Goal: Complete application form

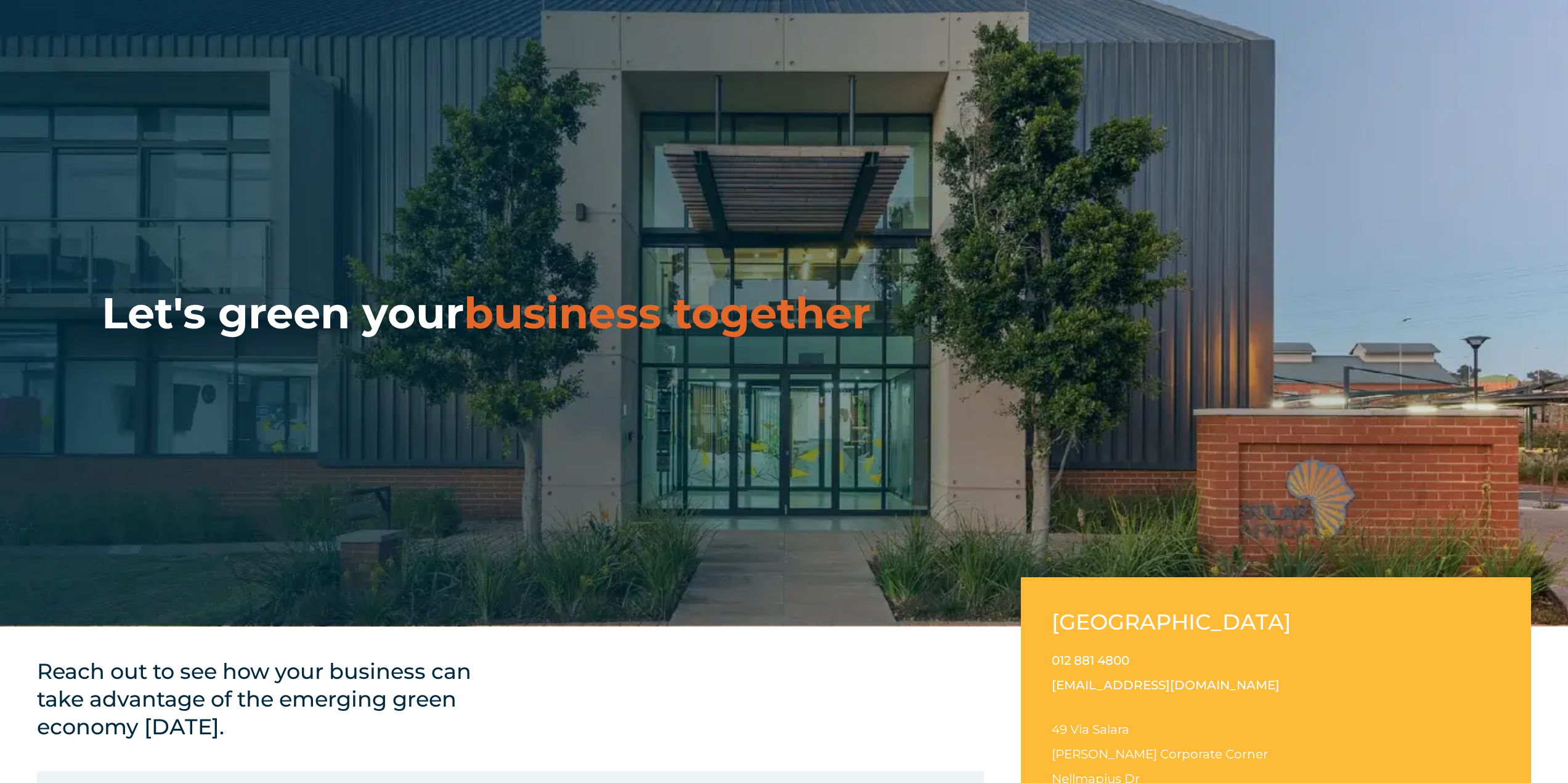
scroll to position [61, 0]
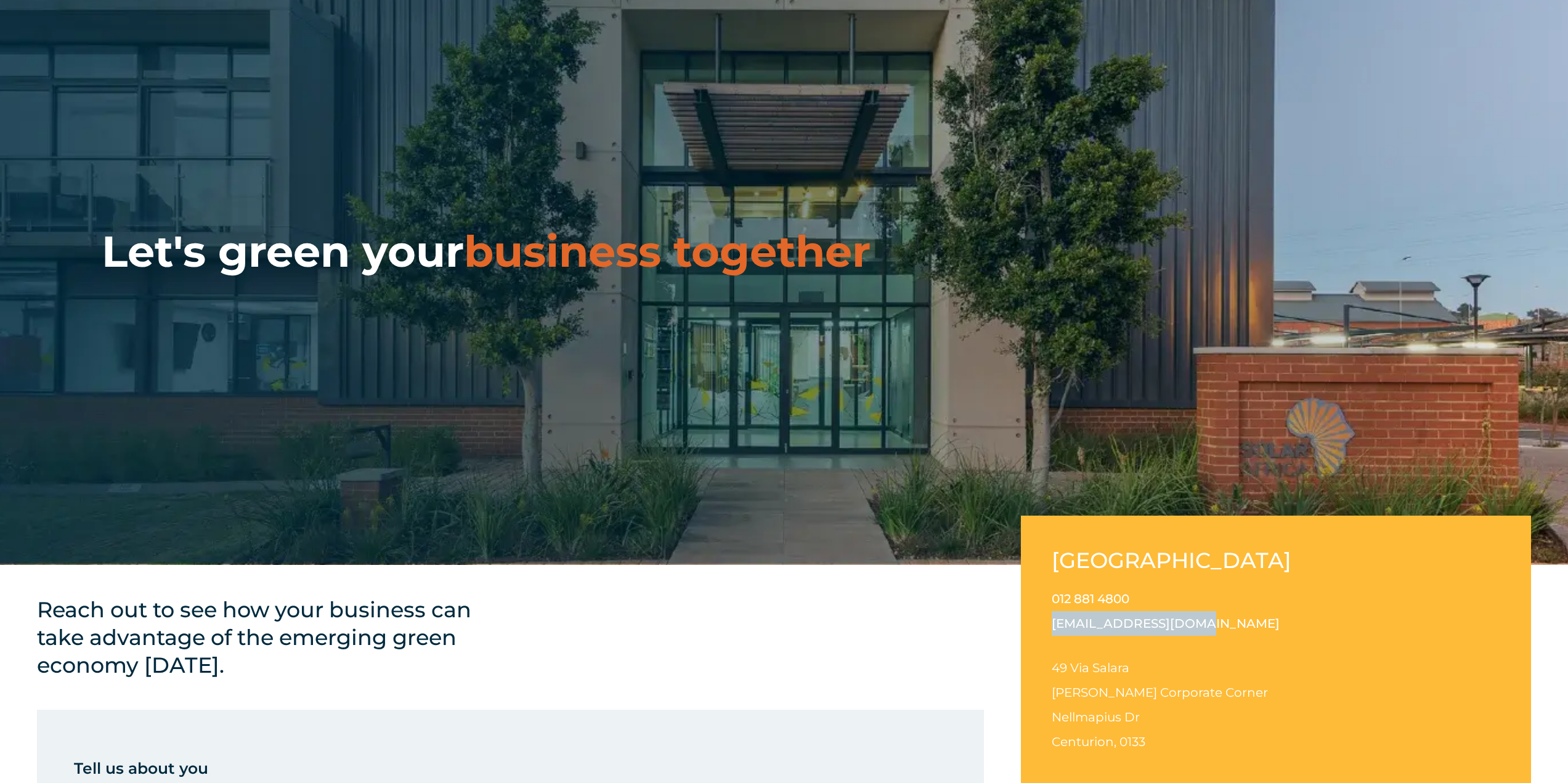
drag, startPoint x: 1190, startPoint y: 621, endPoint x: 1012, endPoint y: 621, distance: 178.0
copy link "[EMAIL_ADDRESS][DOMAIN_NAME]"
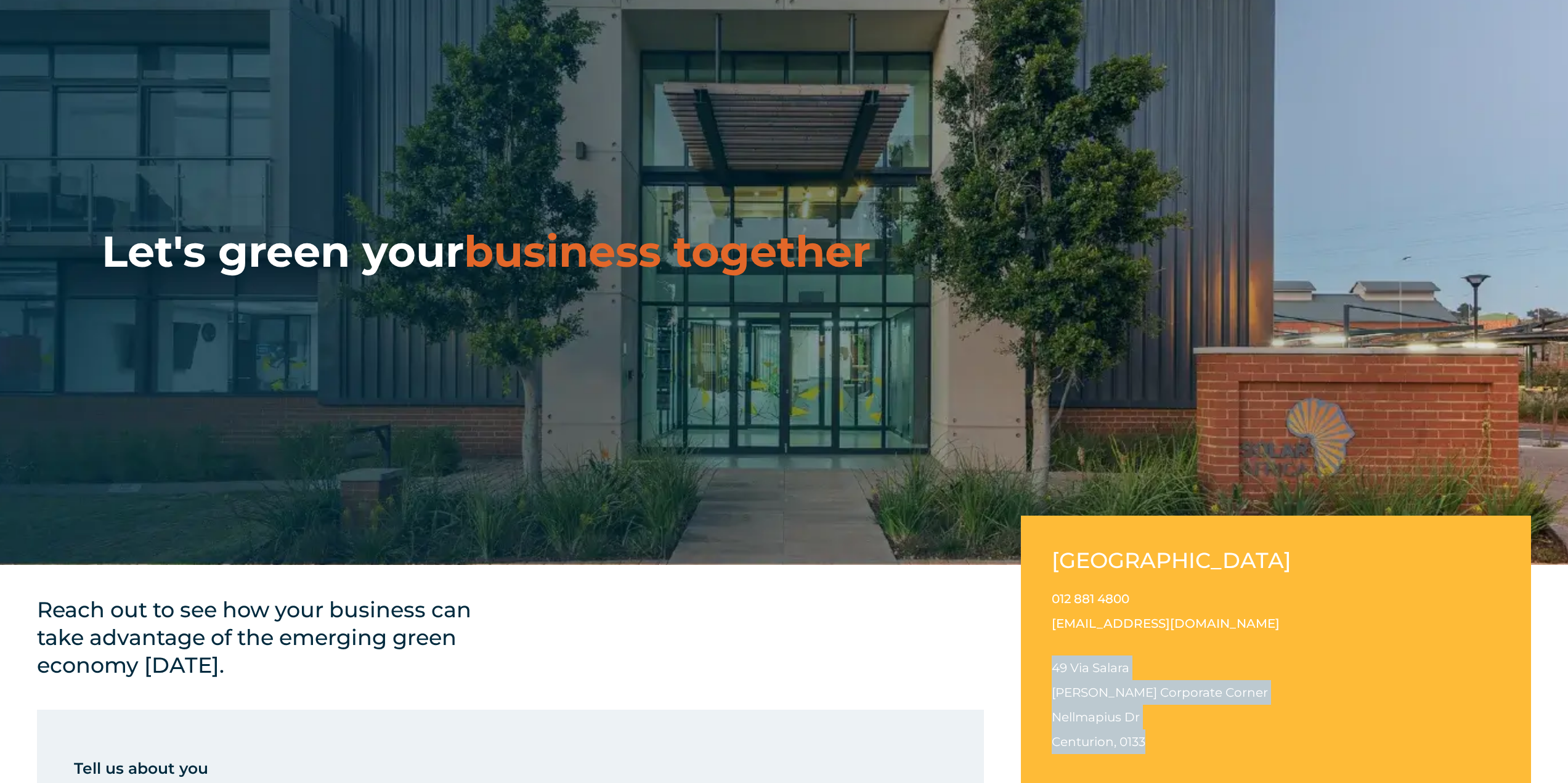
drag, startPoint x: 1164, startPoint y: 743, endPoint x: 1054, endPoint y: 666, distance: 134.3
click at [1054, 666] on p "49 Via Salara Irene Corporate Corner Nellmapius Dr Centurion, 0133" at bounding box center [1276, 704] width 449 height 99
copy p "49 Via Salara Irene Corporate Corner Nellmapius Dr Centurion, 0133"
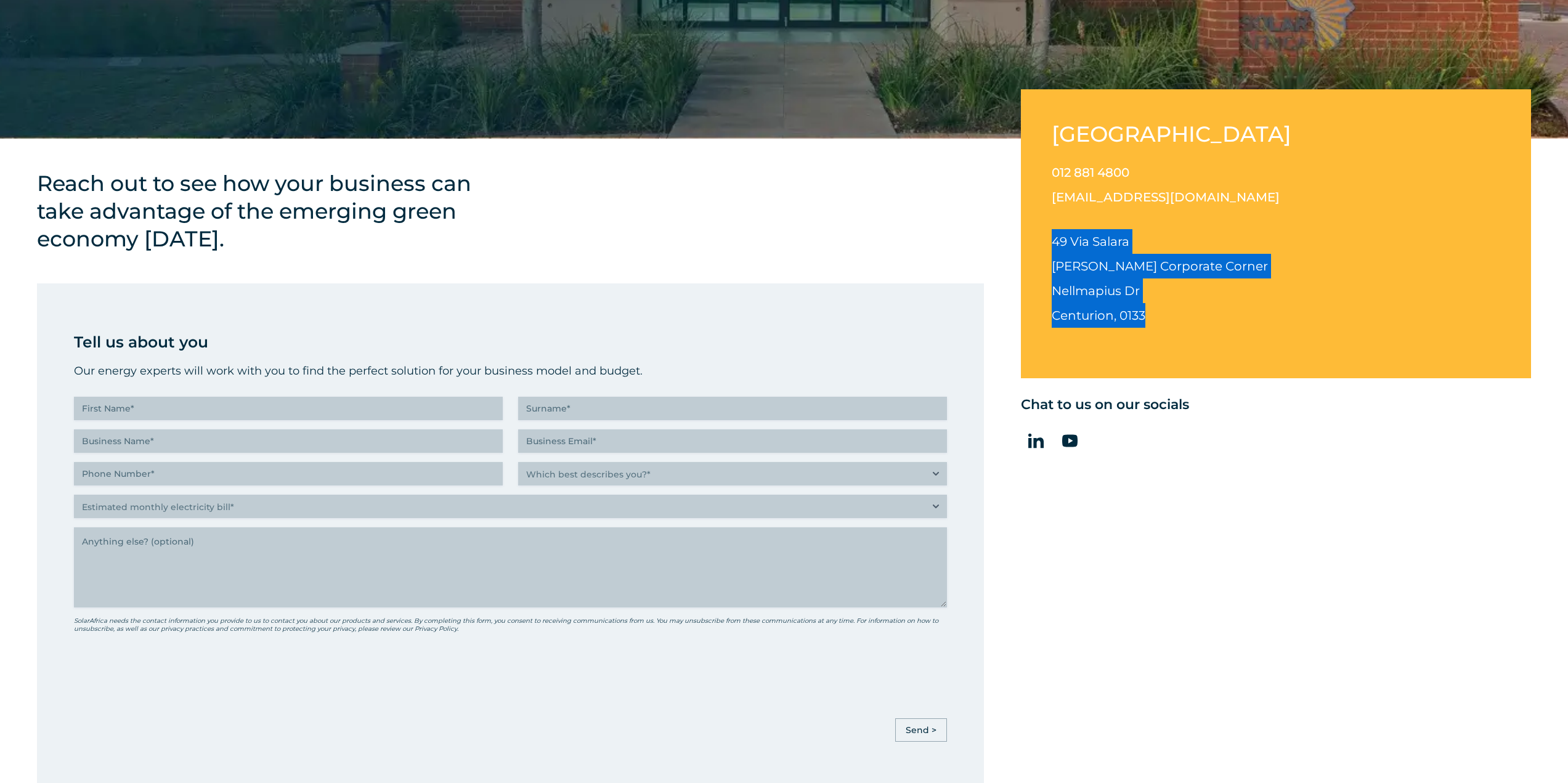
scroll to position [493, 0]
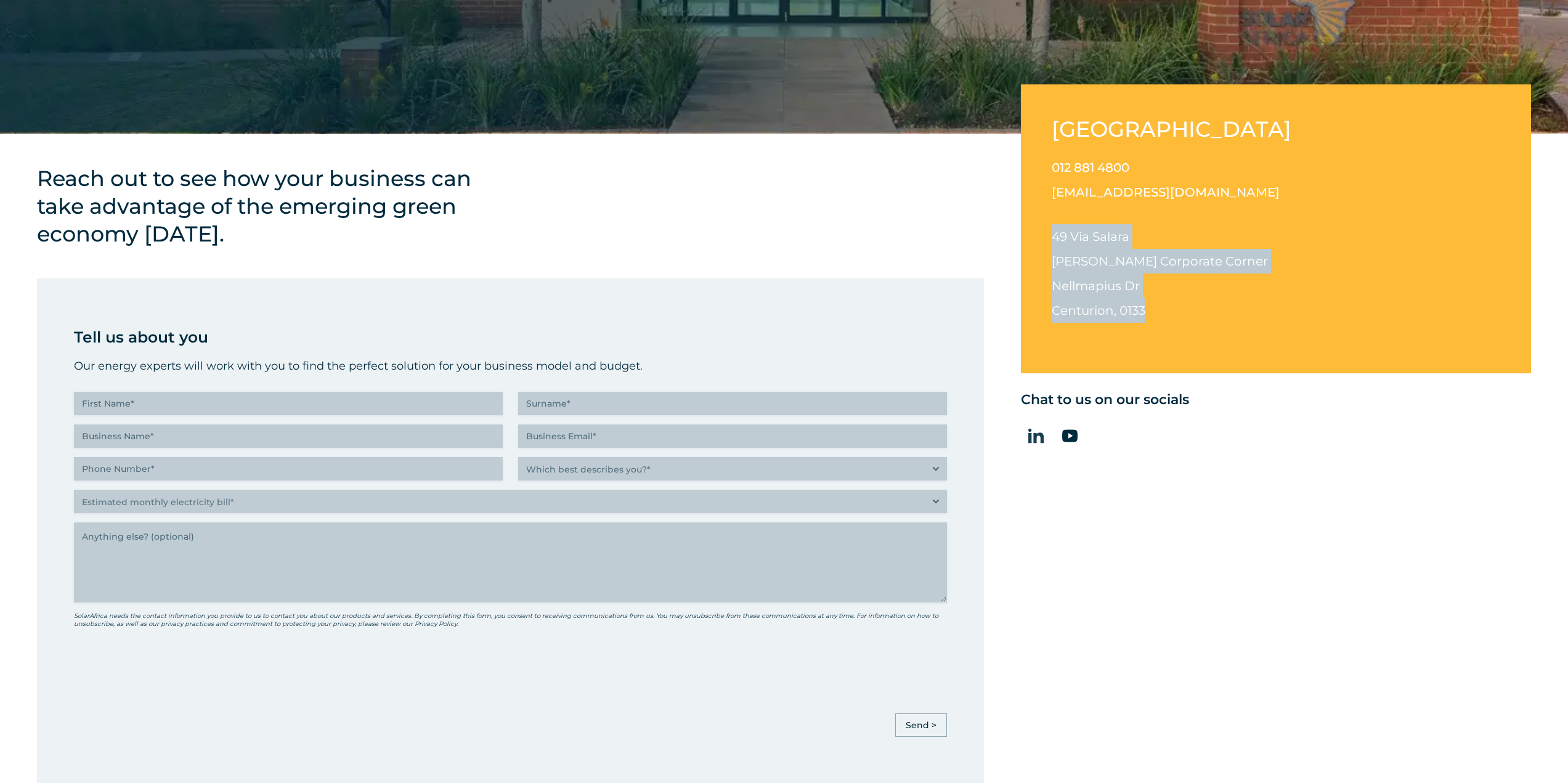
click at [1035, 435] on icon at bounding box center [1036, 436] width 16 height 15
click at [366, 560] on textarea "Anything else" at bounding box center [510, 562] width 873 height 80
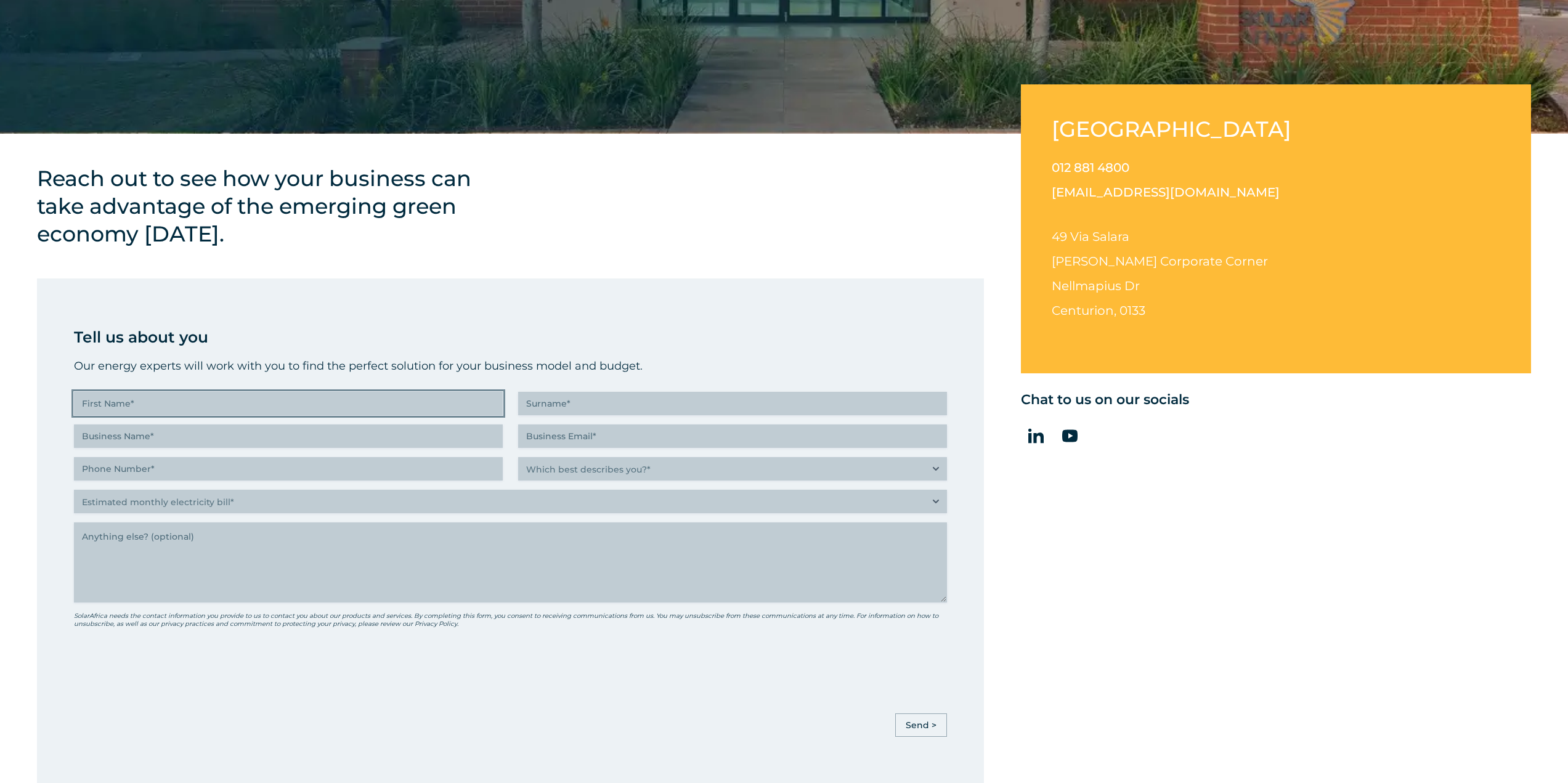
click at [362, 405] on input "First Name (Required)" at bounding box center [288, 403] width 428 height 23
type input "Andrei"
type input "Morozov"
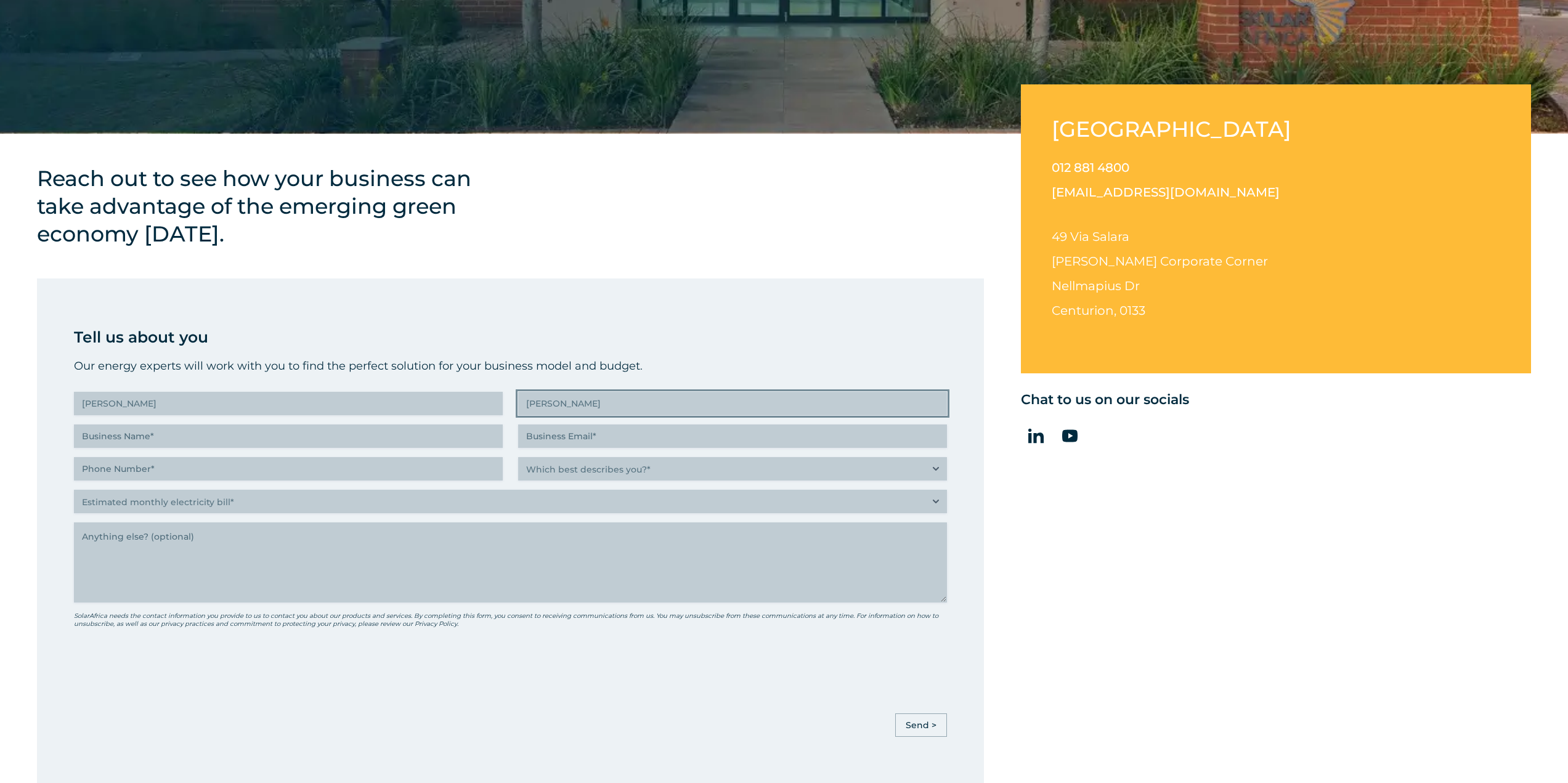
type input "ADLER Elektrotechnik Leipzig GmbH"
type input "andrei.morozov@adlerelektro.de"
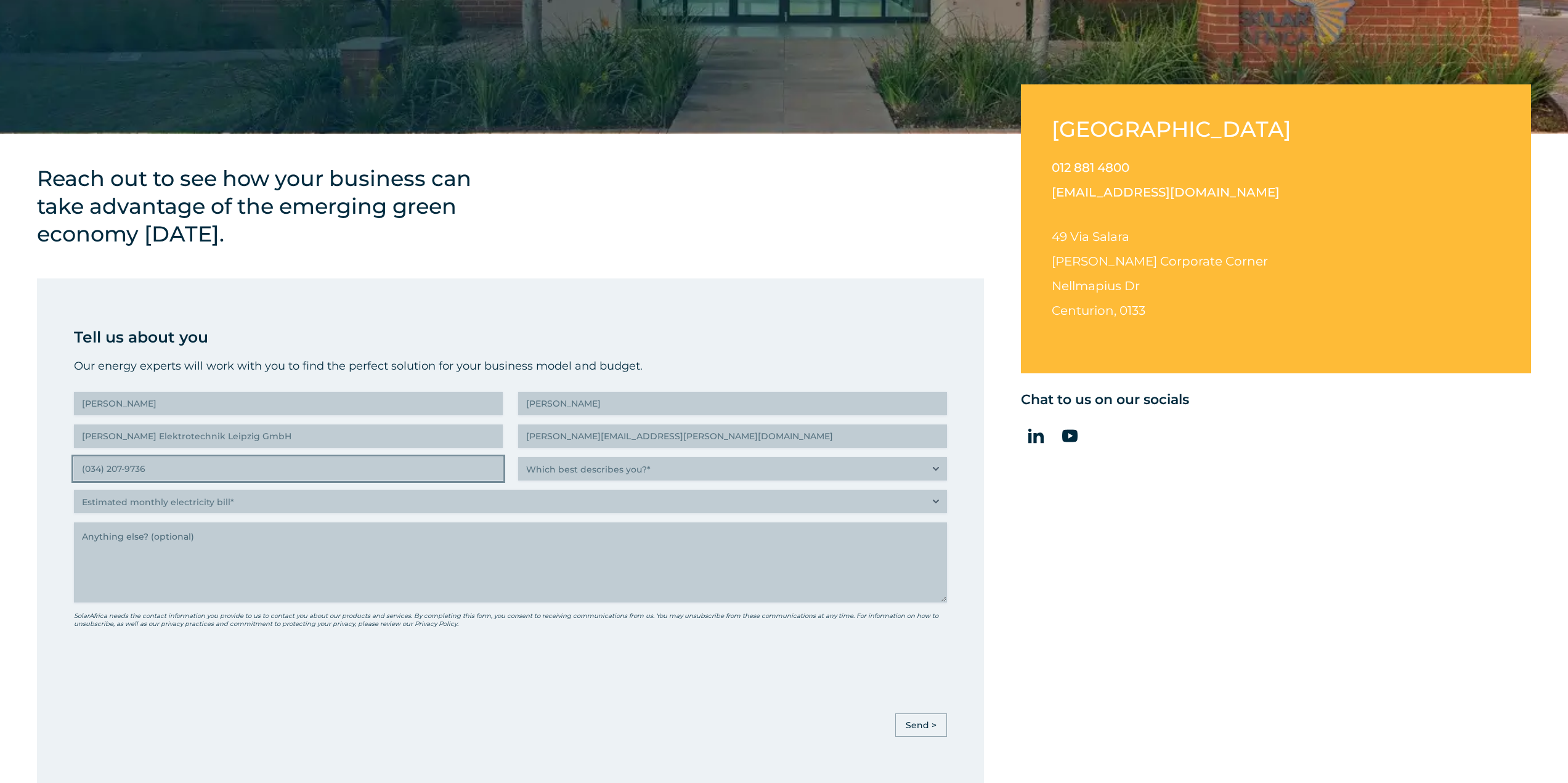
click at [157, 473] on input "(034) 207-9736" at bounding box center [288, 468] width 428 height 23
click at [102, 470] on input "(034) 207-9736" at bounding box center [288, 468] width 428 height 23
drag, startPoint x: 186, startPoint y: 473, endPoint x: 86, endPoint y: 476, distance: 100.0
click at [86, 476] on input "(034) 207-9736" at bounding box center [288, 468] width 428 height 23
drag, startPoint x: 153, startPoint y: 473, endPoint x: 87, endPoint y: 470, distance: 66.1
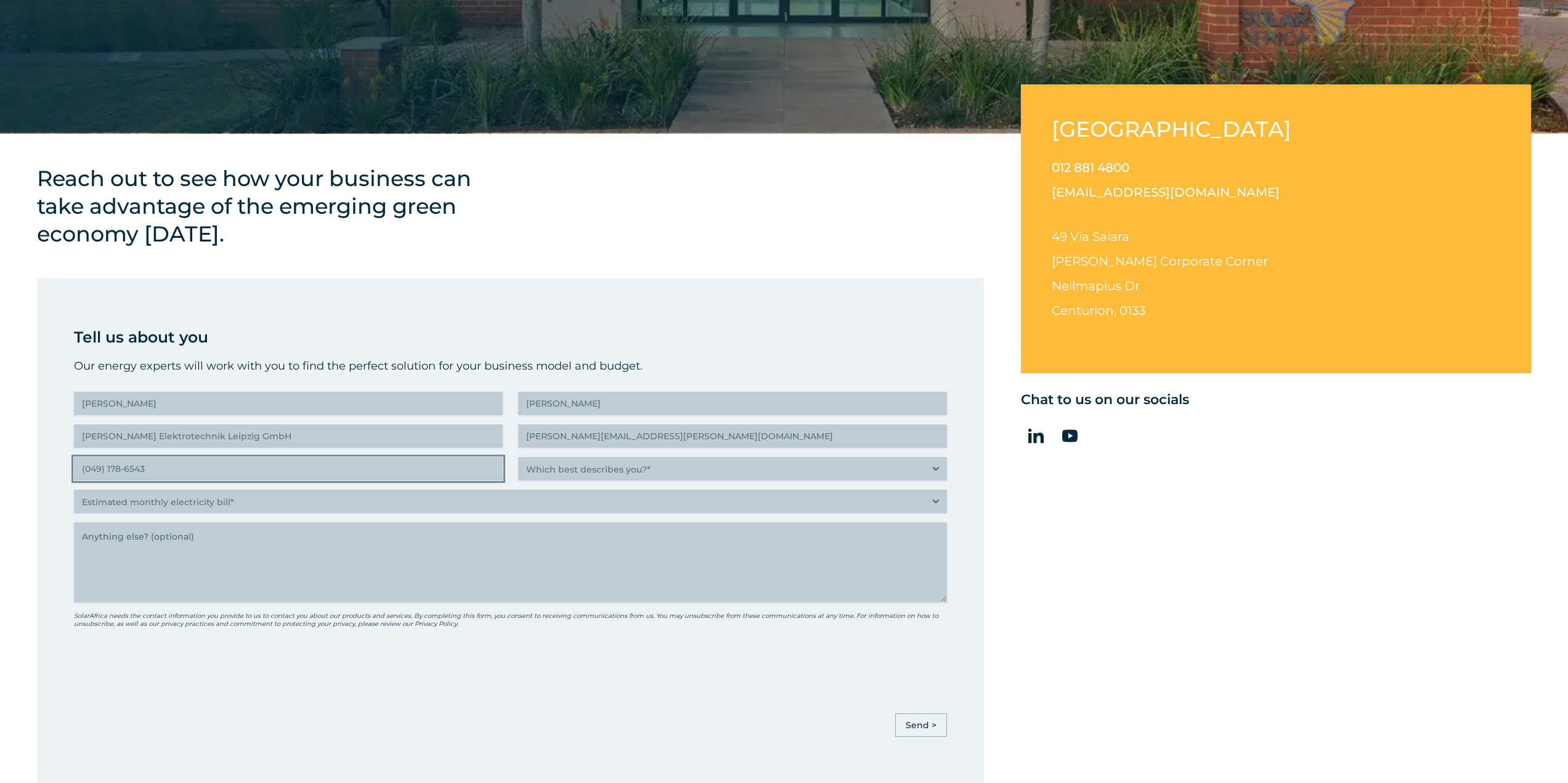
click at [87, 470] on input "(049) 178-6543" at bounding box center [288, 468] width 428 height 23
type input "(178) 654-3251"
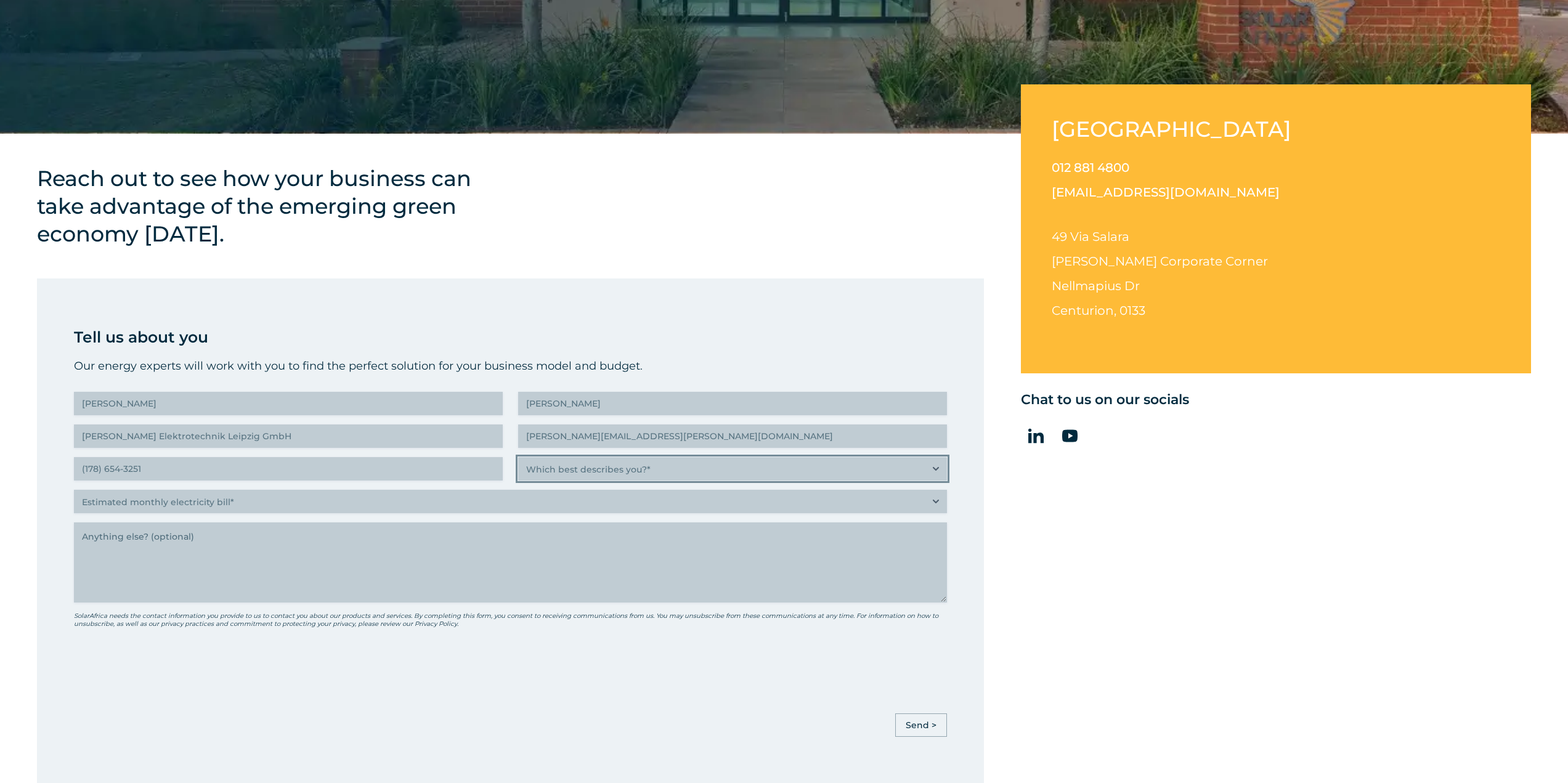
click at [554, 461] on select "Which best describes you?* Researching and identifying the best energy solution…" at bounding box center [732, 468] width 428 height 23
select select "C-suite executive or director looking for an energy solution that builds a more…"
click at [518, 457] on select "Which best describes you?* Researching and identifying the best energy solution…" at bounding box center [732, 468] width 428 height 23
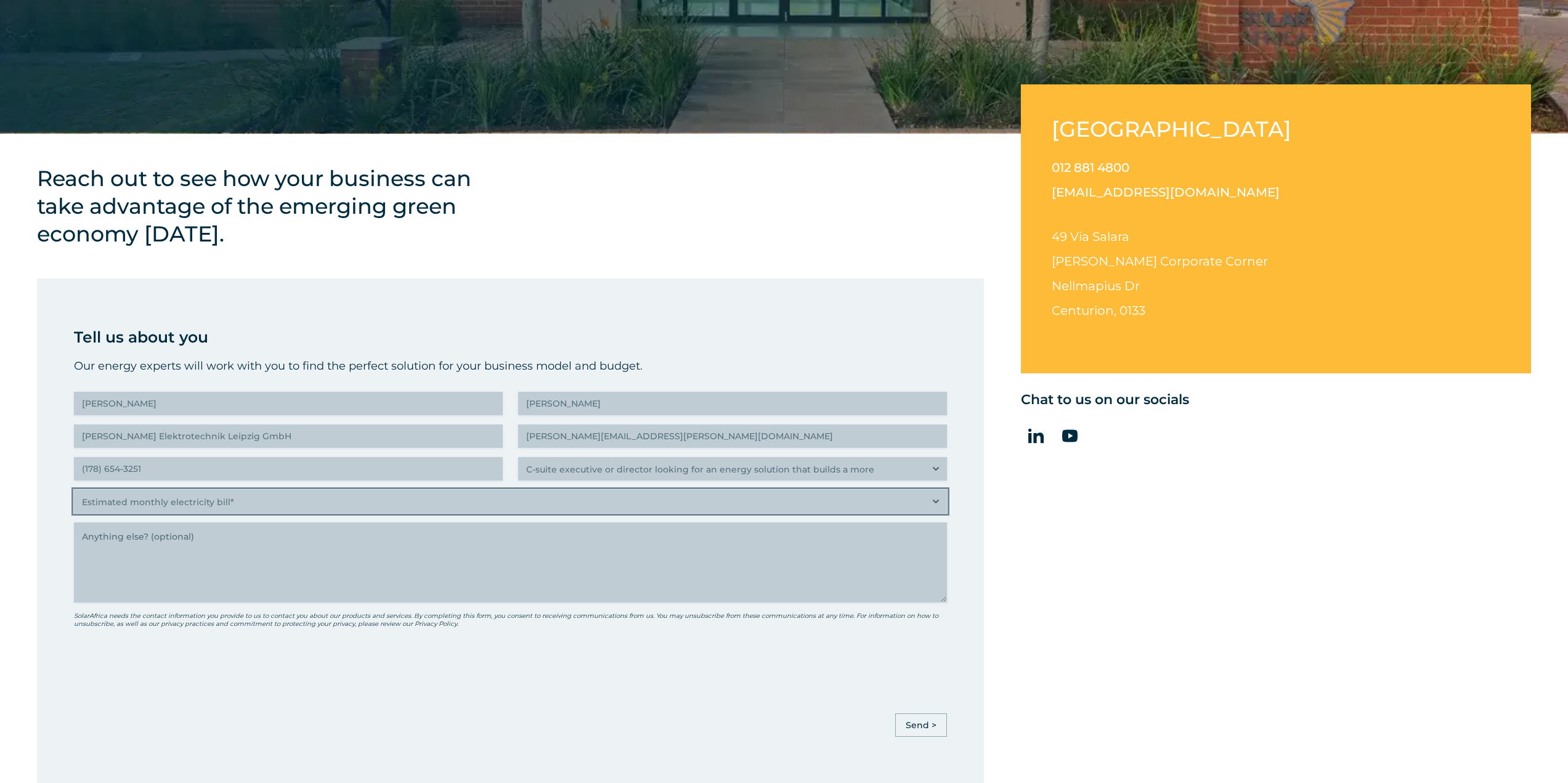
click at [310, 504] on select "Estimated monthly electricity bill* Less than R500K More than R500K" at bounding box center [510, 501] width 873 height 23
select select "More than R500K"
click at [74, 490] on select "Estimated monthly electricity bill* Less than R500K More than R500K" at bounding box center [510, 501] width 873 height 23
click at [256, 552] on textarea "Anything else" at bounding box center [510, 562] width 873 height 80
click at [498, 552] on textarea "Anything else" at bounding box center [510, 562] width 873 height 80
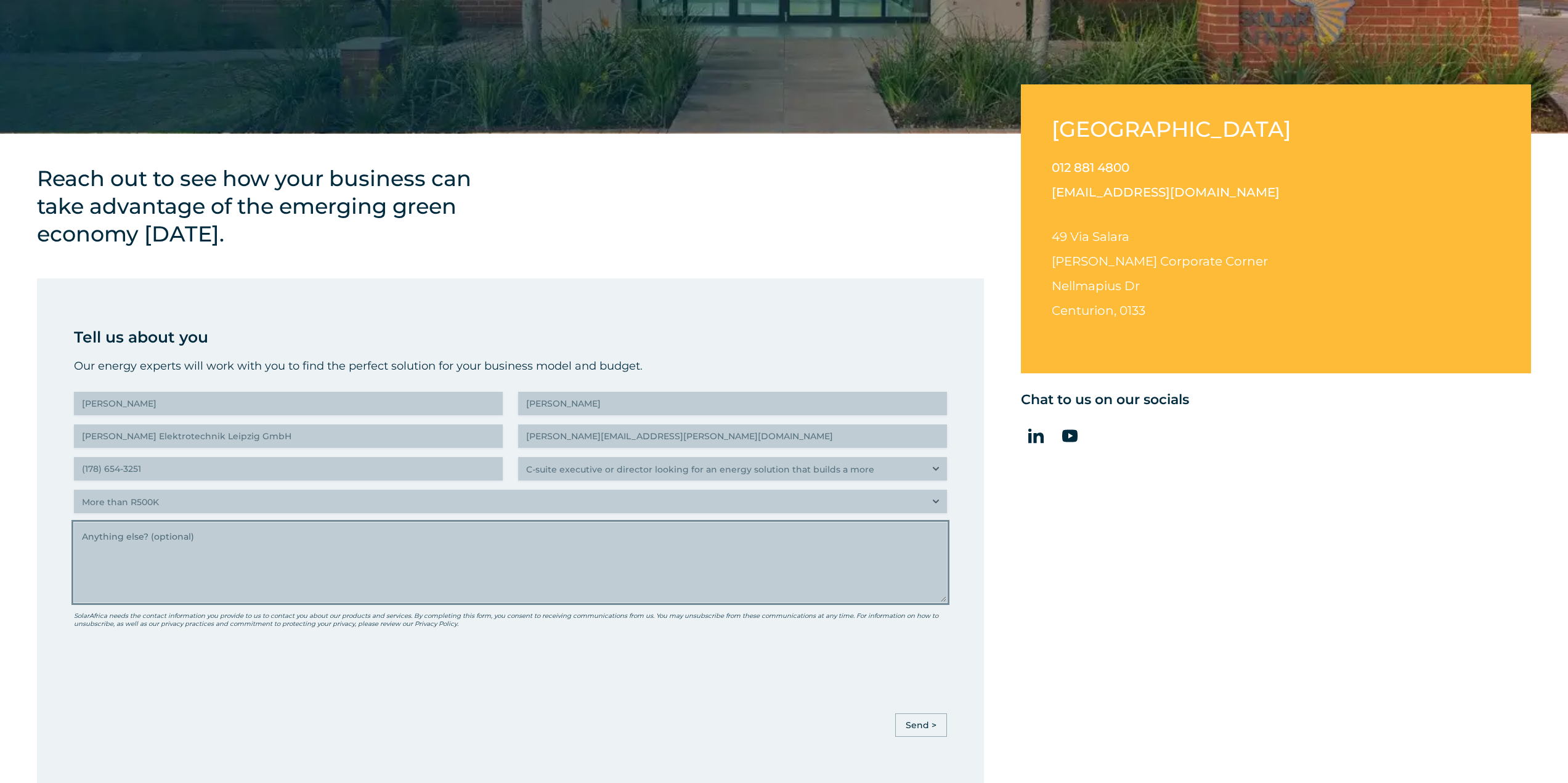
paste textarea "Dear Ladies and Gentlemen, I’d like to introduce ADLER Elektrotechnik Leipzig G…"
type textarea "Dear Ladies and Gentlemen, I’d like to introduce ADLER Elektrotechnik Leipzig G…"
click at [923, 725] on input "Send >" at bounding box center [920, 725] width 52 height 23
